Goal: Information Seeking & Learning: Learn about a topic

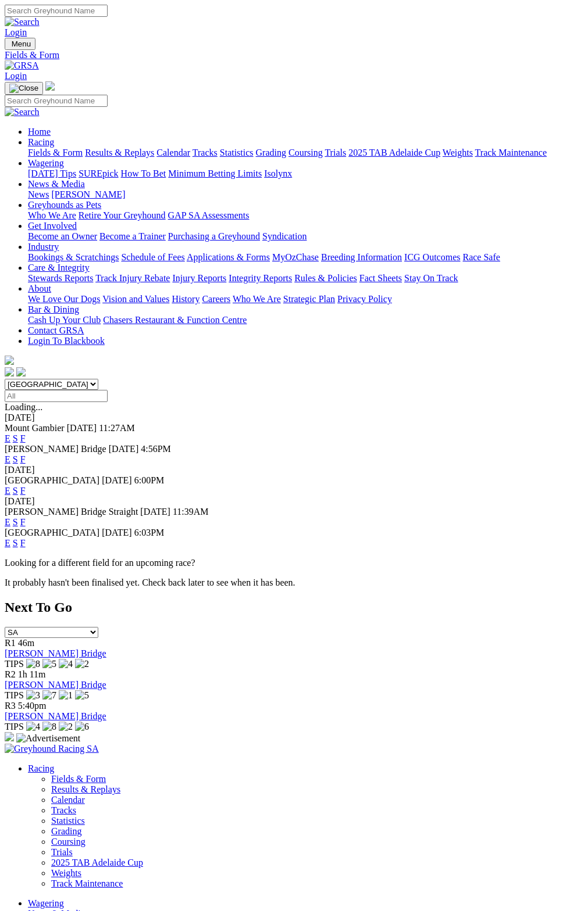
click at [26, 455] on link "F" at bounding box center [22, 460] width 5 height 10
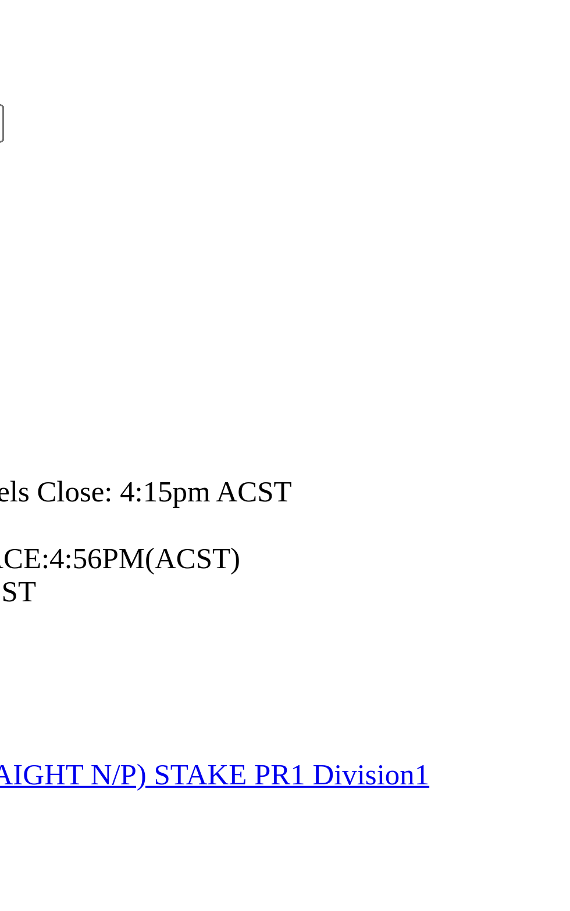
scroll to position [223, 0]
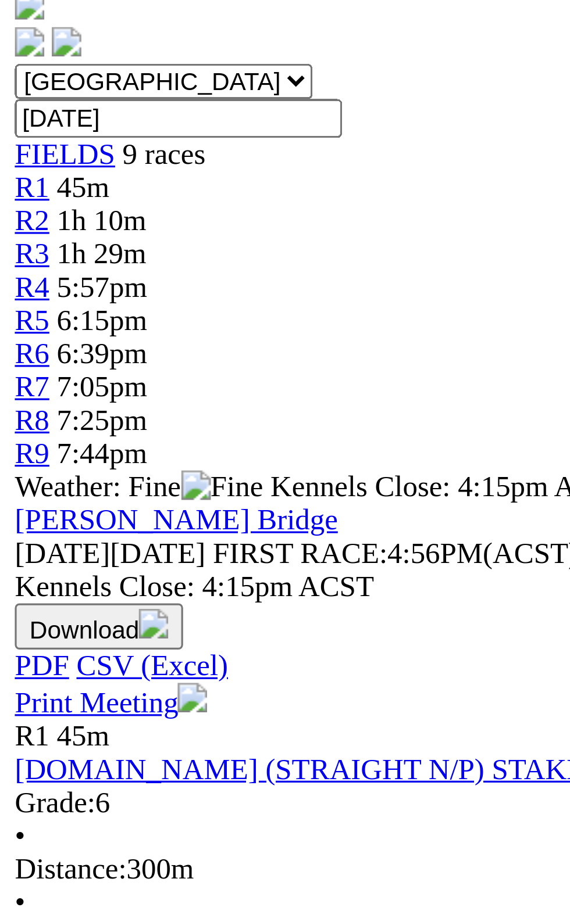
click at [151, 706] on div "R3 1h 29m FOLLOW THEDOGSSA ON X STAKE PR1 Division1 Grade: 6 • Distance: 395m •…" at bounding box center [285, 792] width 560 height 172
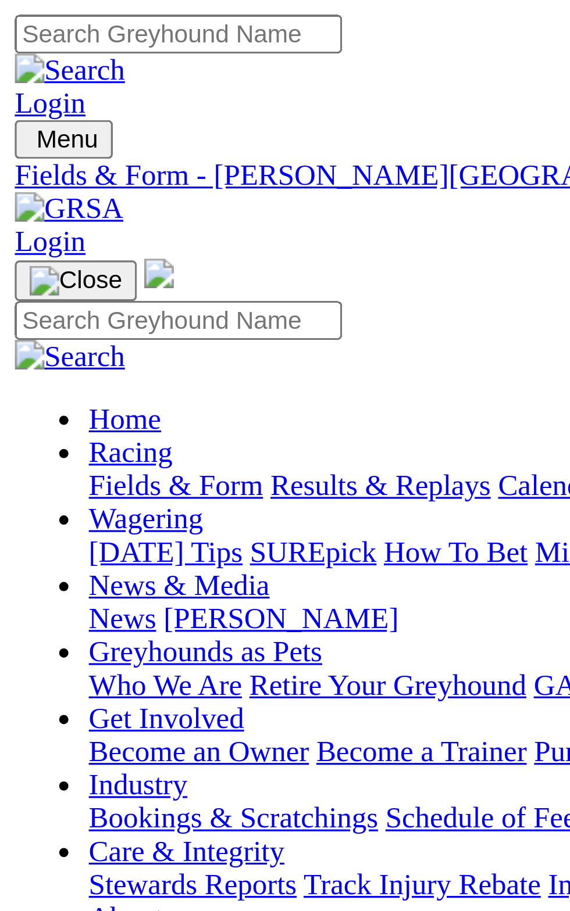
scroll to position [0, 0]
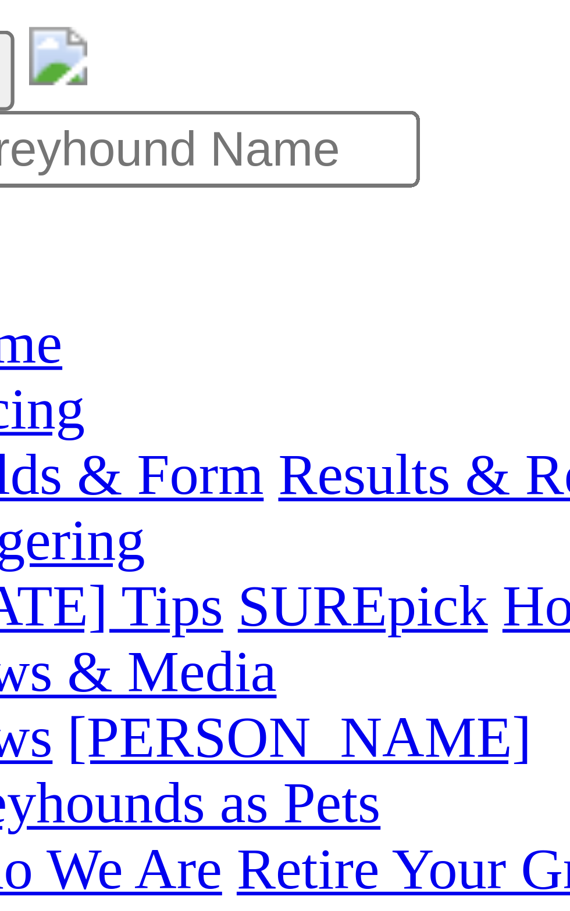
click at [34, 413] on span "43m" at bounding box center [26, 418] width 16 height 10
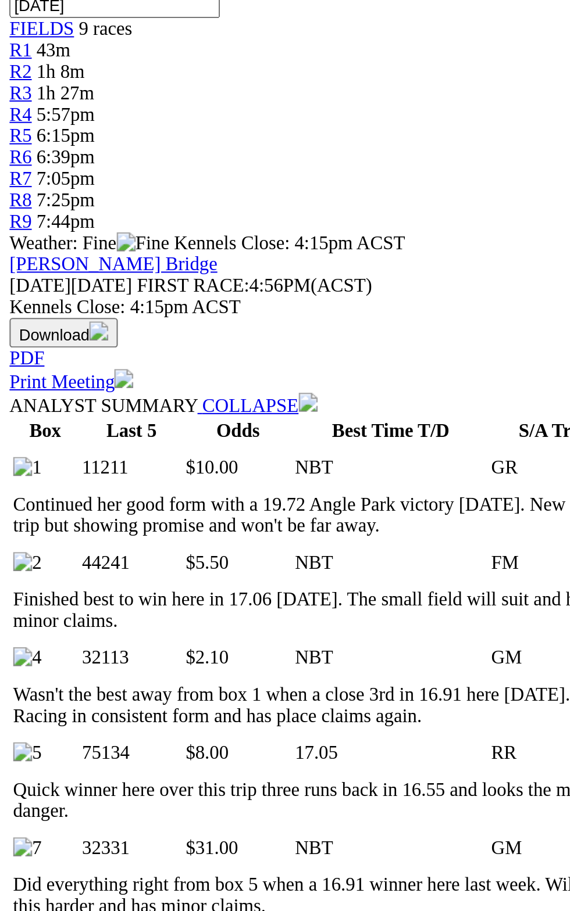
scroll to position [13, 0]
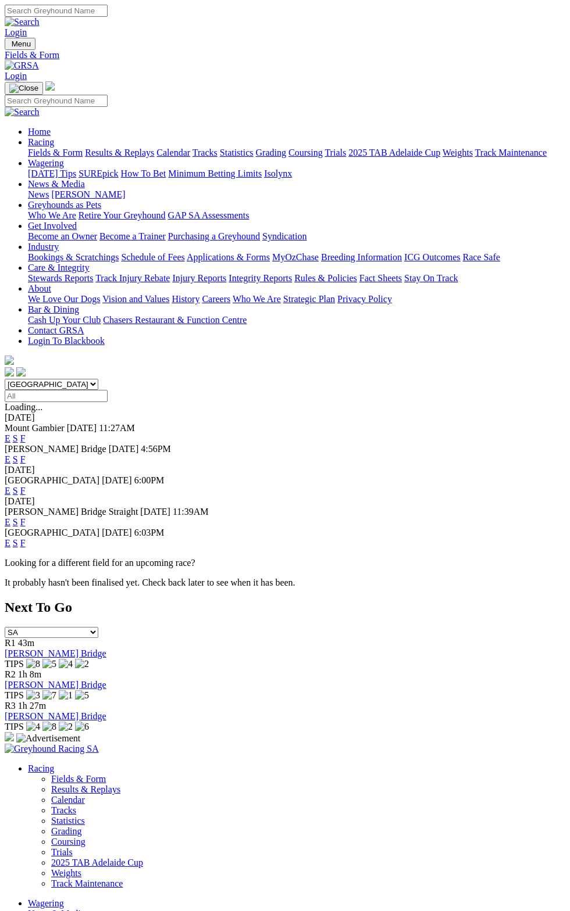
click at [26, 455] on link "F" at bounding box center [22, 460] width 5 height 10
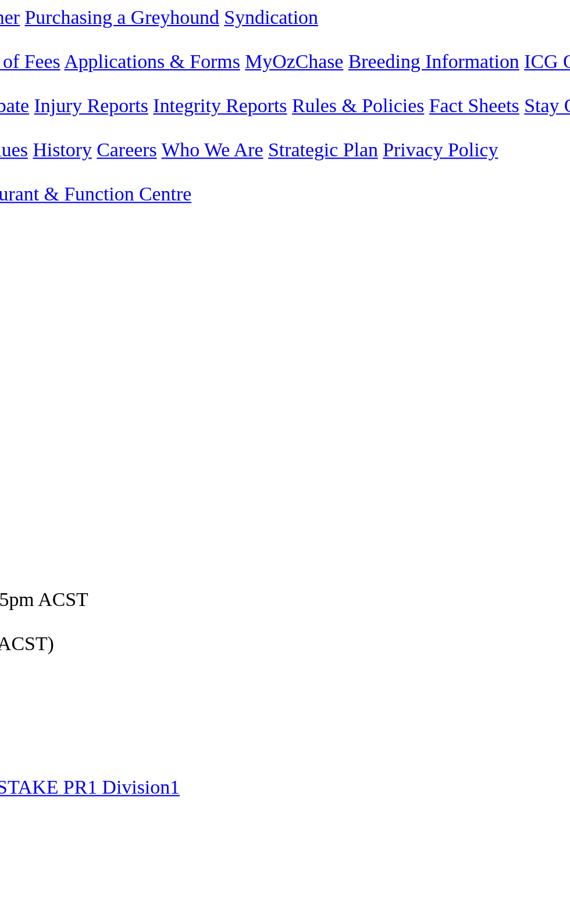
scroll to position [13, 0]
click at [294, 732] on td "NBT" at bounding box center [312, 738] width 36 height 12
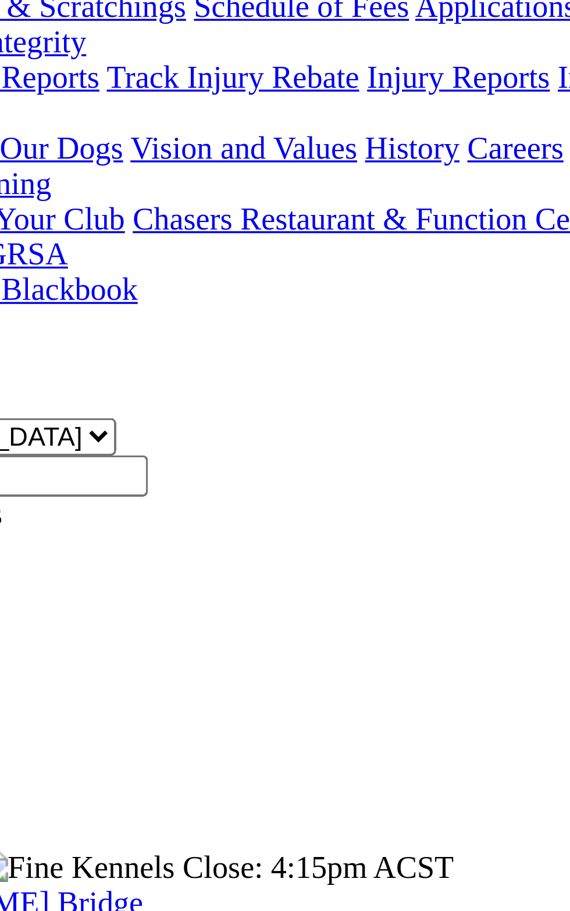
click at [191, 681] on td "[PERSON_NAME]" at bounding box center [228, 687] width 75 height 12
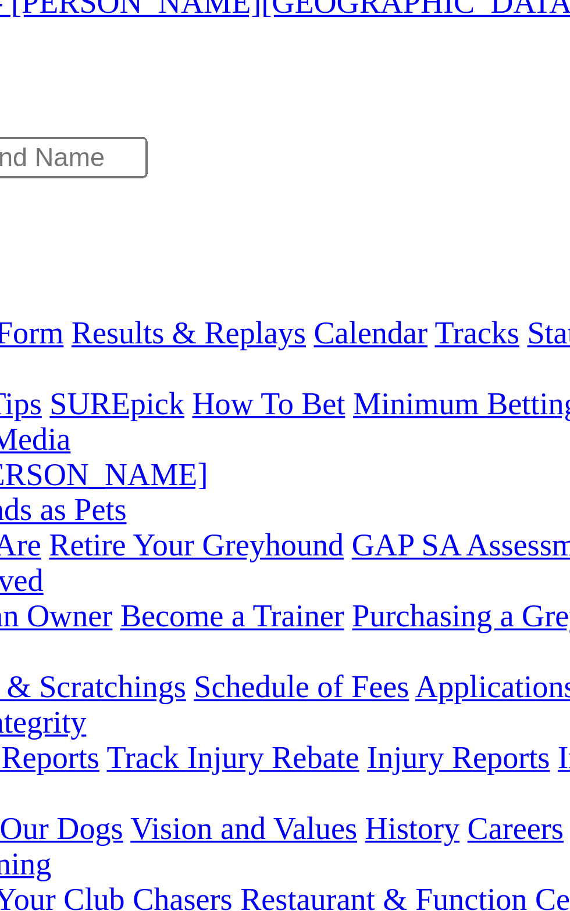
click at [16, 400] on span "R1" at bounding box center [10, 405] width 11 height 10
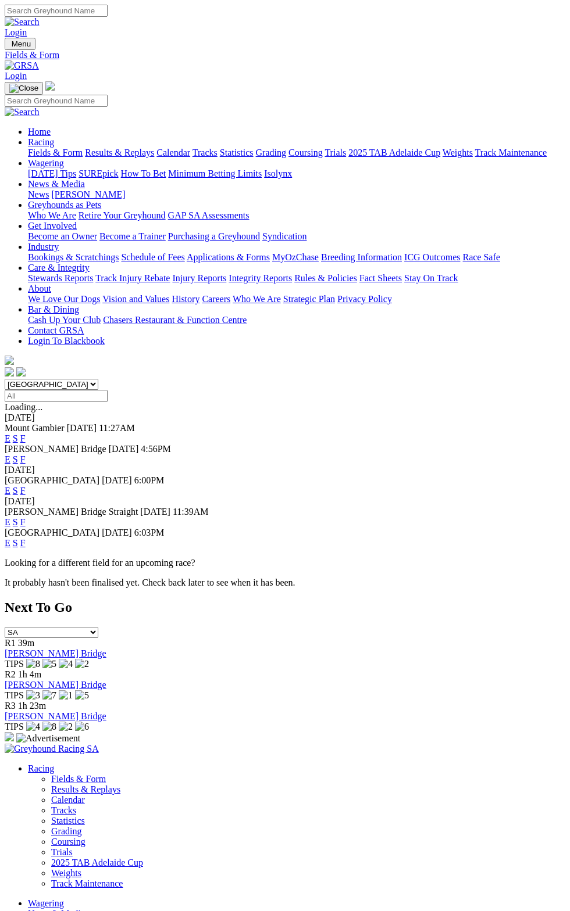
click at [565, 444] on div "Murray Bridge Today 4:56PM E S F" at bounding box center [285, 454] width 560 height 21
click at [26, 455] on link "F" at bounding box center [22, 460] width 5 height 10
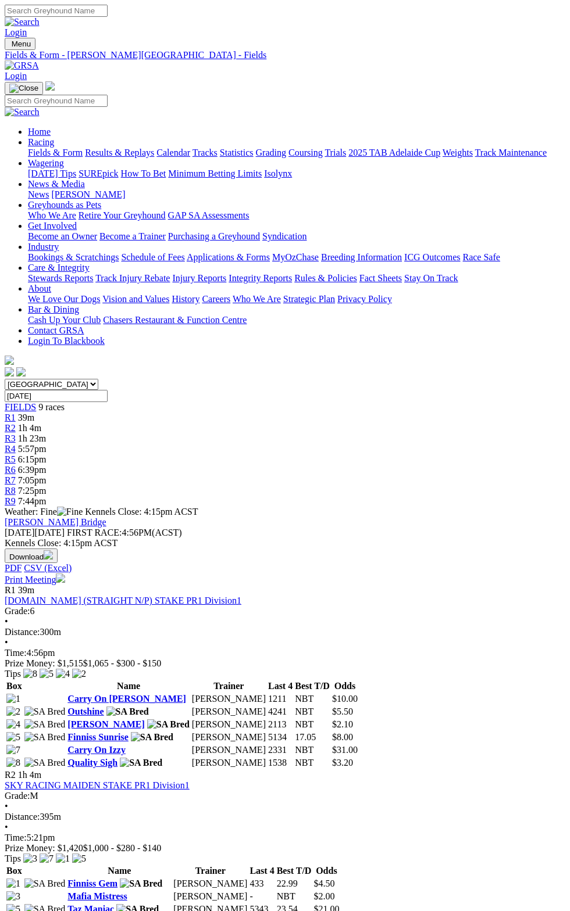
scroll to position [9, 0]
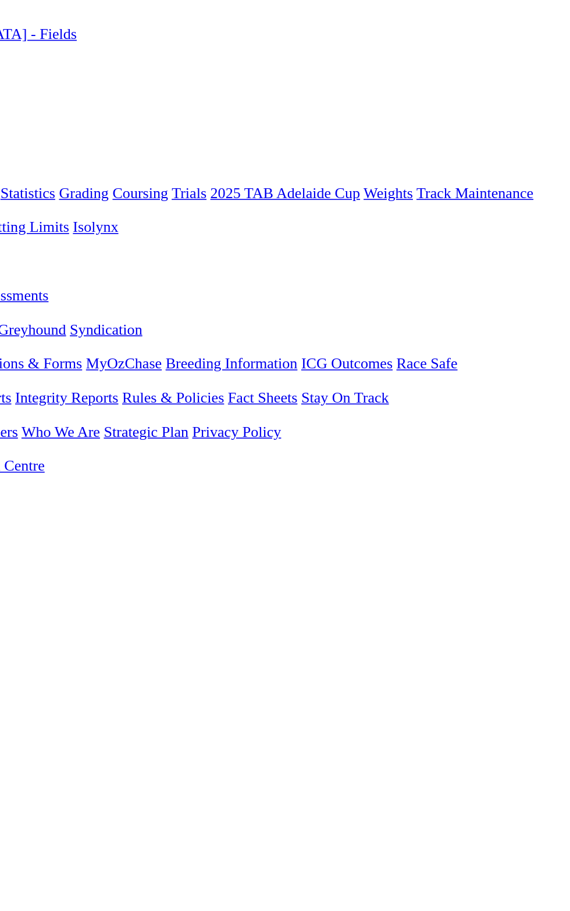
scroll to position [9, 0]
